Goal: Information Seeking & Learning: Learn about a topic

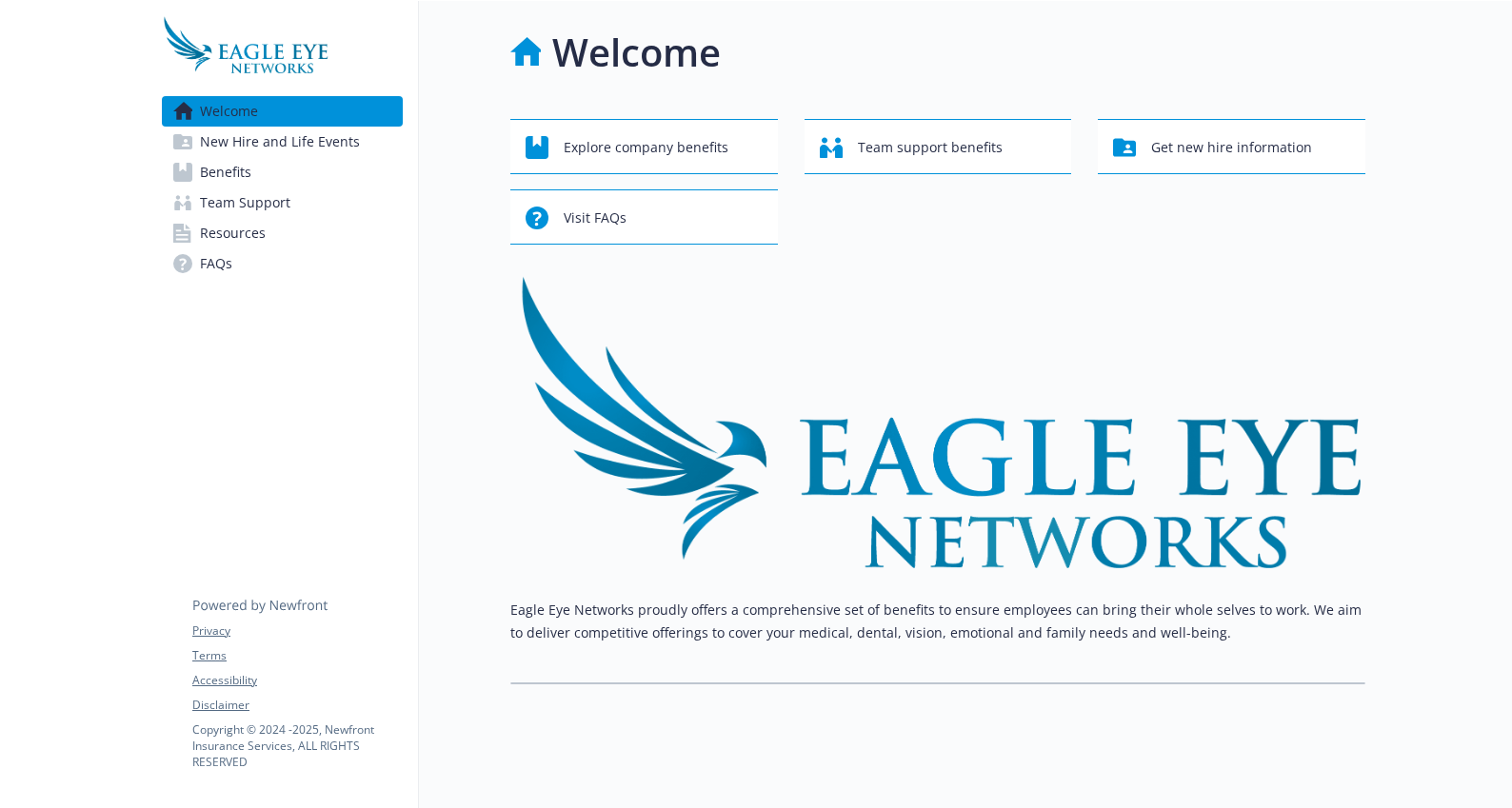
click at [267, 52] on img at bounding box center [245, 44] width 166 height 57
click at [265, 147] on span "New Hire and Life Events" at bounding box center [280, 141] width 160 height 31
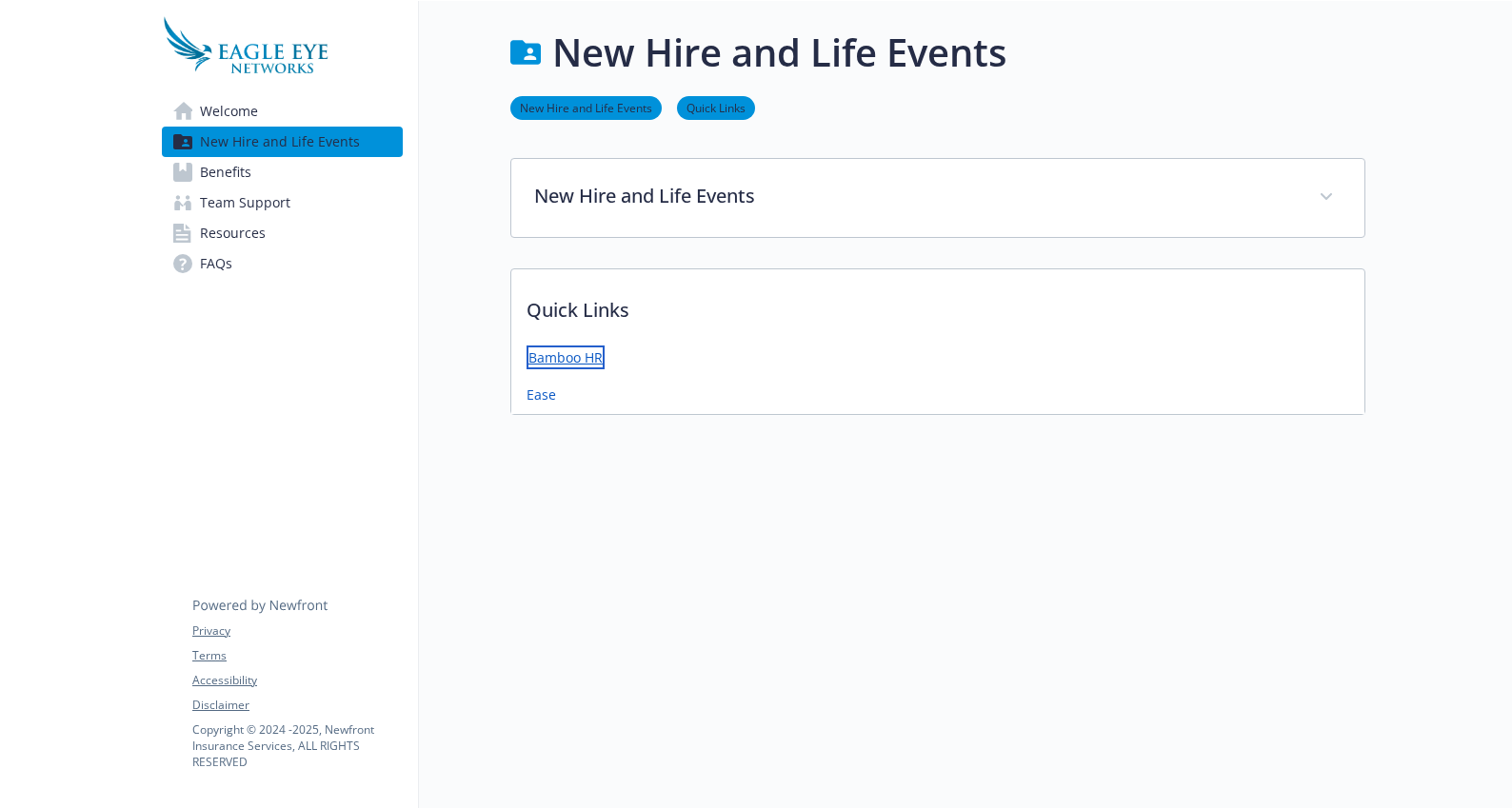
click at [569, 359] on link "Bamboo HR" at bounding box center [565, 357] width 78 height 24
click at [234, 177] on span "Benefits" at bounding box center [226, 172] width 52 height 31
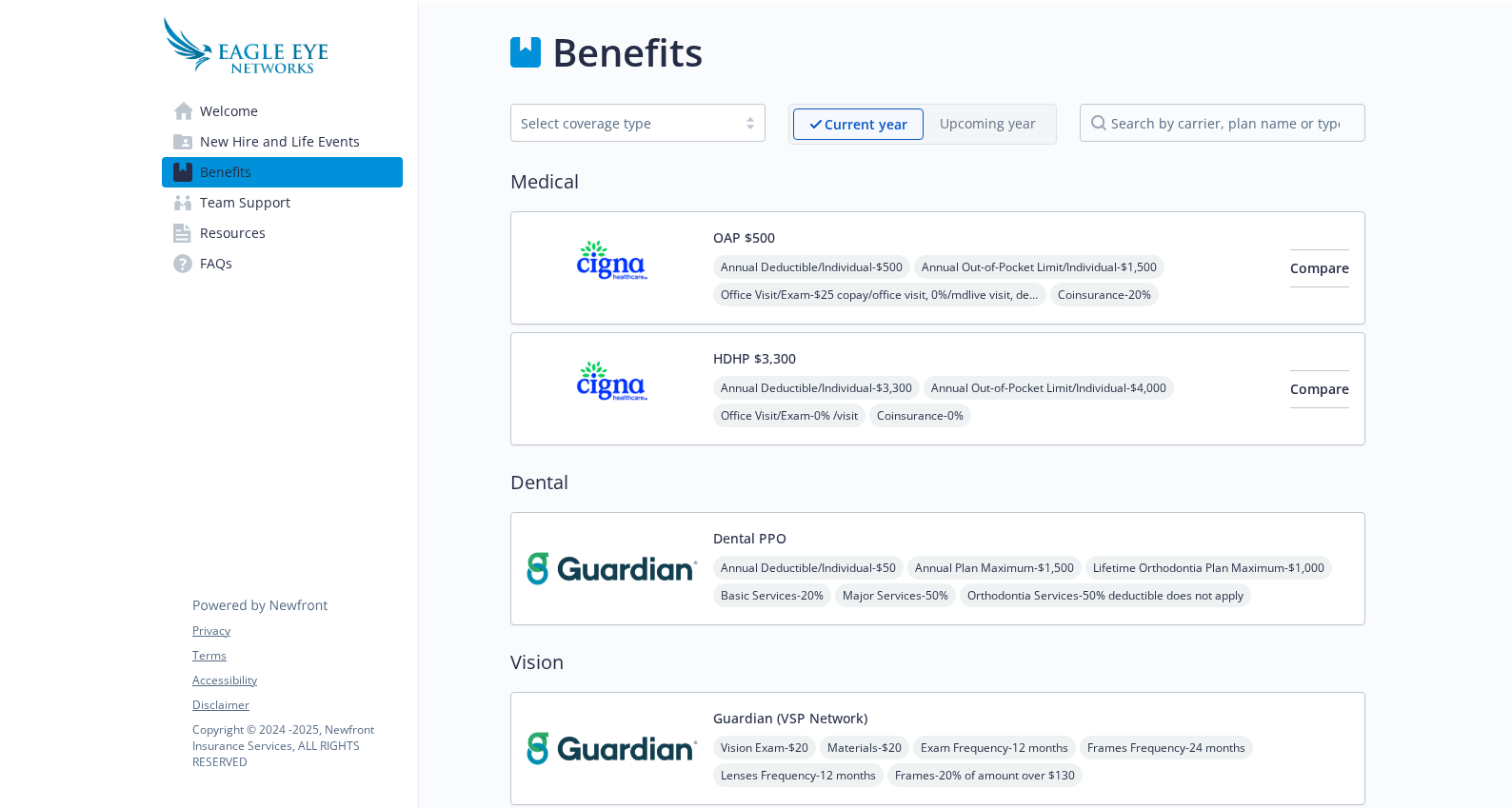
click at [258, 60] on img at bounding box center [245, 44] width 166 height 57
